Goal: Submit feedback/report problem

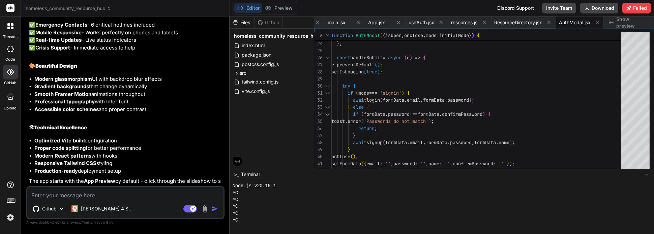
scroll to position [3679, 0]
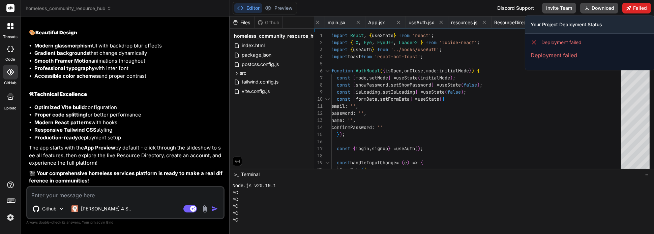
click at [634, 6] on button "Failed" at bounding box center [636, 8] width 29 height 11
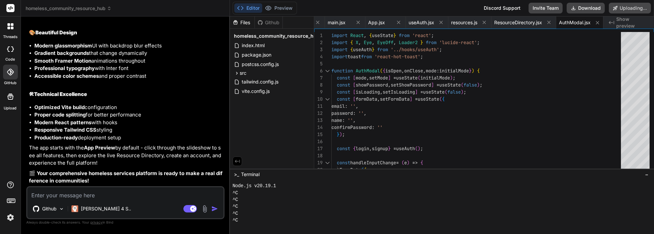
scroll to position [3660, 0]
type textarea "x"
click at [234, 175] on span ">_" at bounding box center [236, 174] width 5 height 7
click at [548, 212] on div "^C" at bounding box center [438, 213] width 412 height 7
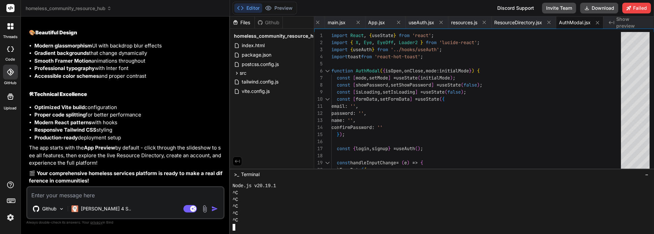
drag, startPoint x: 548, startPoint y: 213, endPoint x: 564, endPoint y: 220, distance: 18.1
click at [564, 220] on div "^C" at bounding box center [438, 220] width 412 height 7
click at [565, 220] on div "^C" at bounding box center [438, 220] width 412 height 7
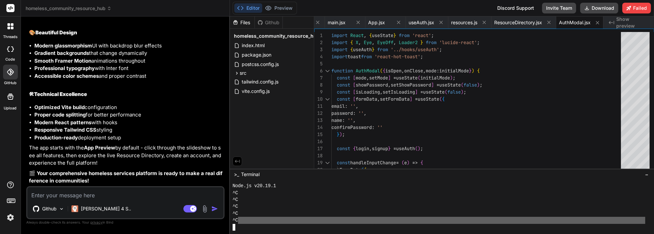
click at [563, 214] on div "^C" at bounding box center [438, 213] width 412 height 7
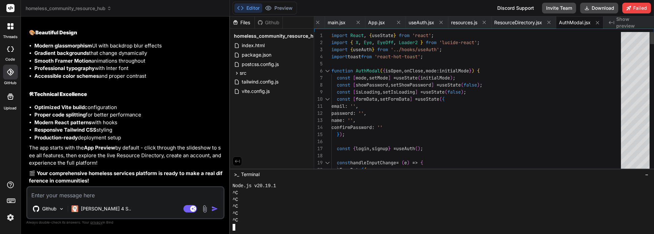
type textarea "import React, { useState } from 'react'; import { X, Eye, EyeOff, Loader2 } fro…"
click at [516, 11] on div "Discord Support" at bounding box center [515, 8] width 45 height 11
